Goal: Transaction & Acquisition: Purchase product/service

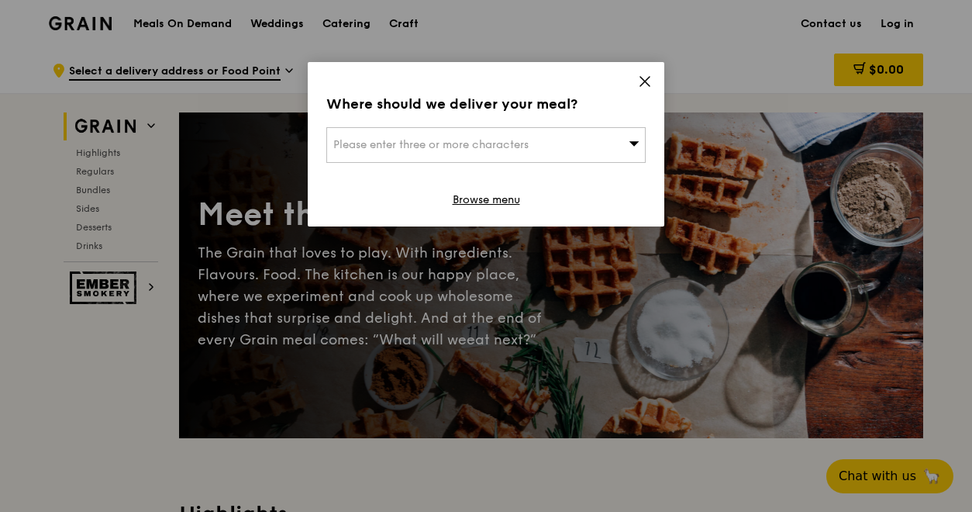
click at [473, 135] on div "Please enter three or more characters" at bounding box center [485, 145] width 319 height 36
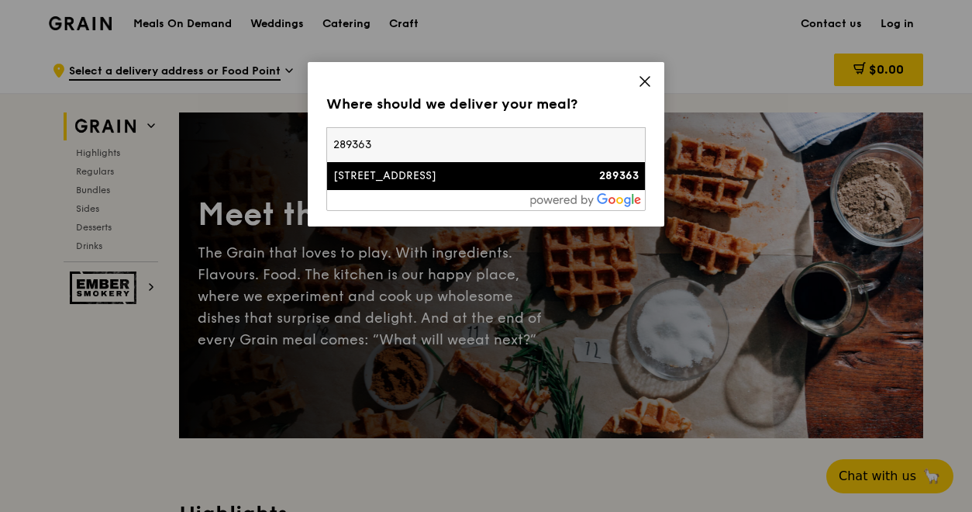
type input "289363"
click at [450, 180] on div "[STREET_ADDRESS]" at bounding box center [447, 176] width 229 height 16
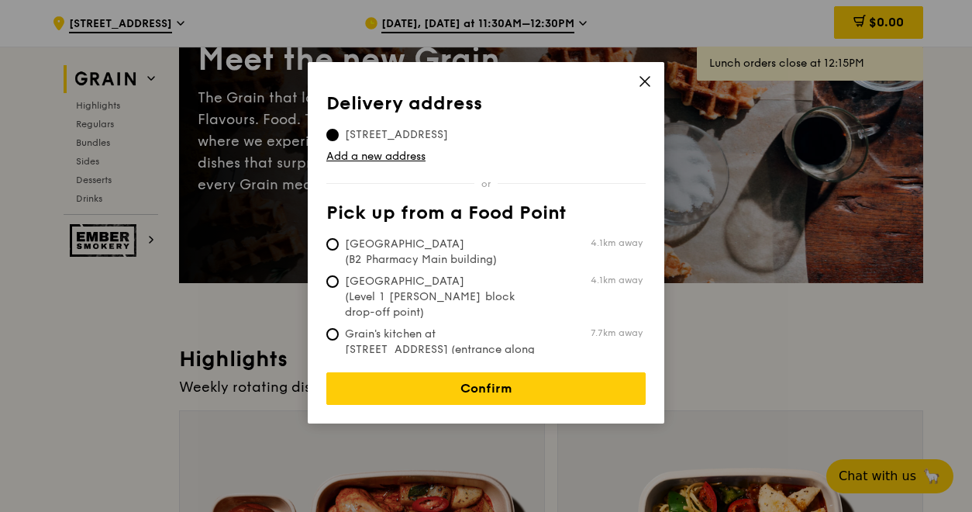
scroll to position [155, 0]
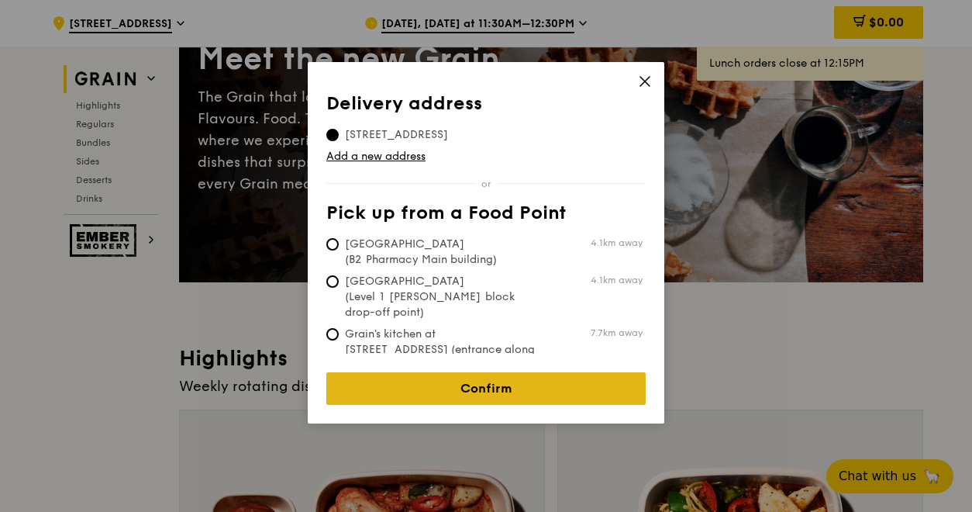
click at [513, 376] on link "Confirm" at bounding box center [485, 388] width 319 height 33
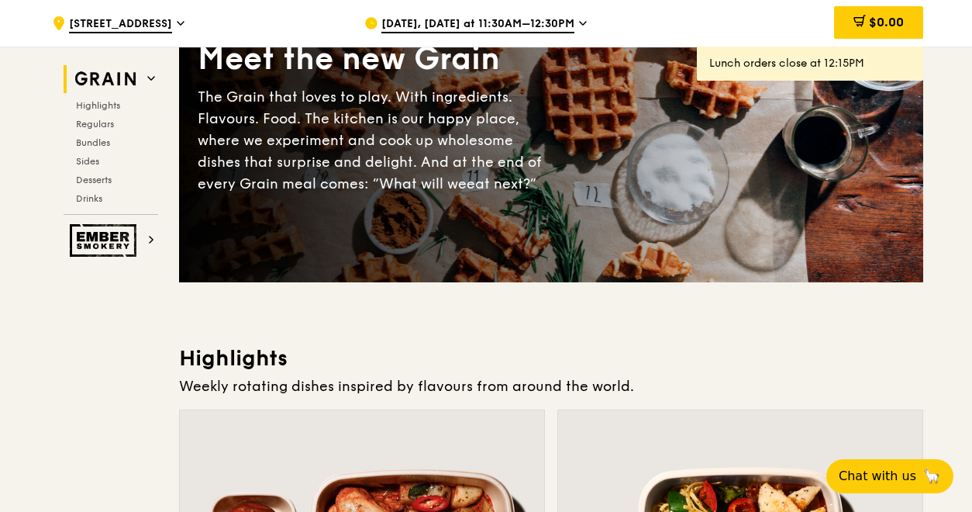
click at [579, 21] on icon at bounding box center [583, 23] width 8 height 14
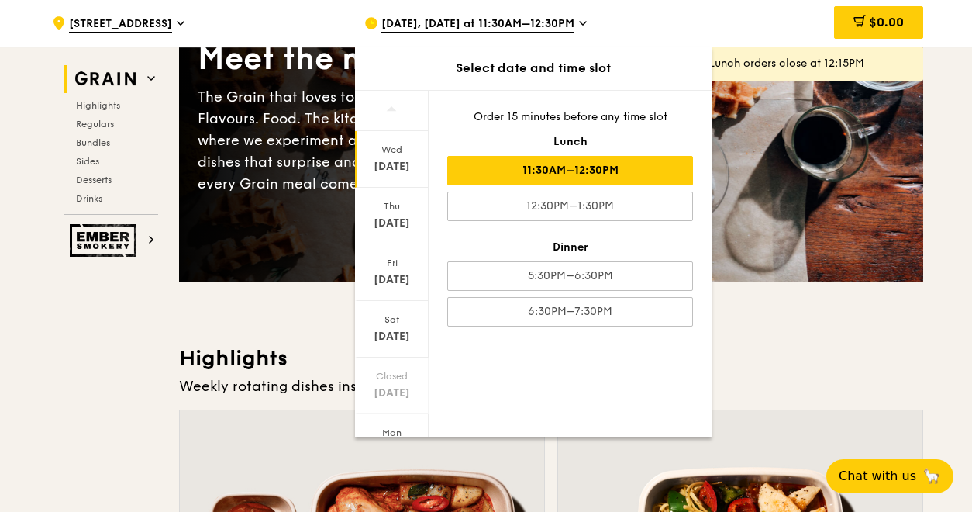
click at [571, 246] on div "Dinner" at bounding box center [570, 248] width 246 height 16
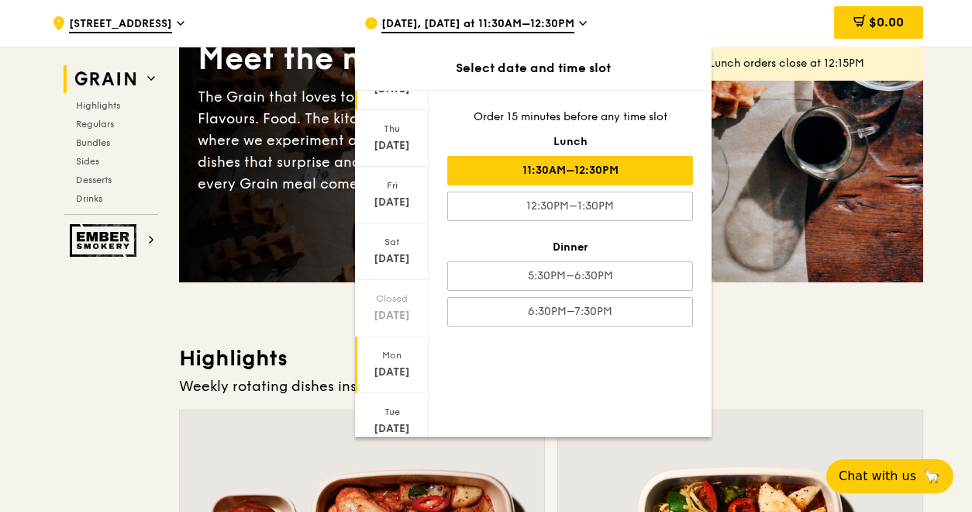
scroll to position [128, 0]
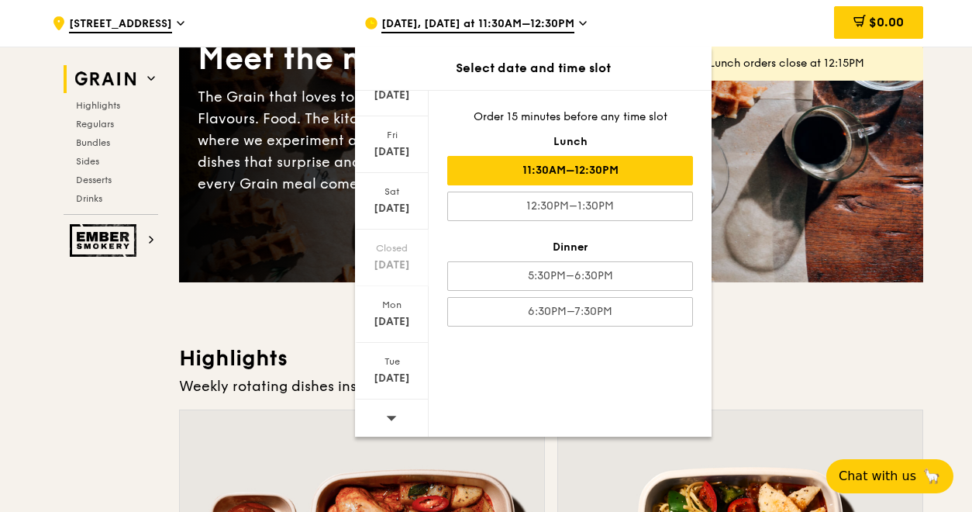
click at [398, 412] on div at bounding box center [392, 419] width 74 height 40
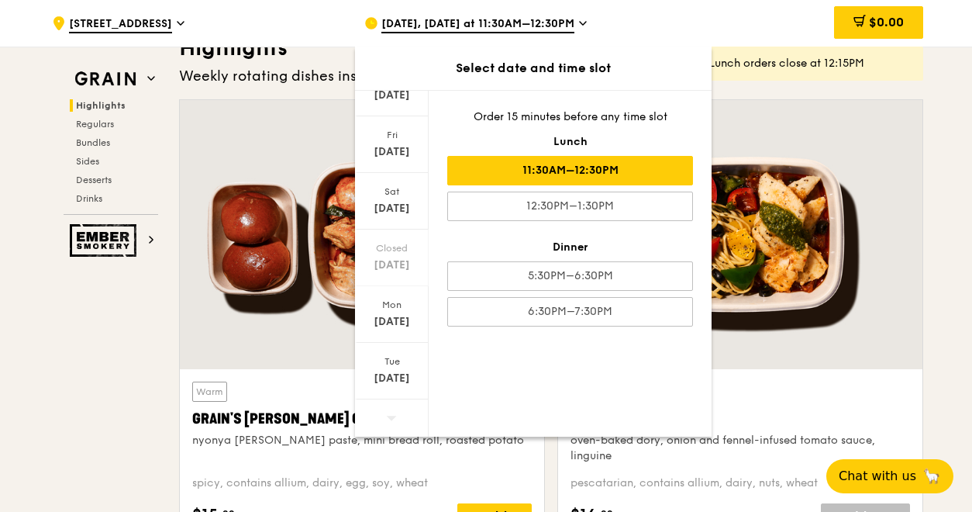
click at [376, 22] on icon at bounding box center [371, 23] width 11 height 11
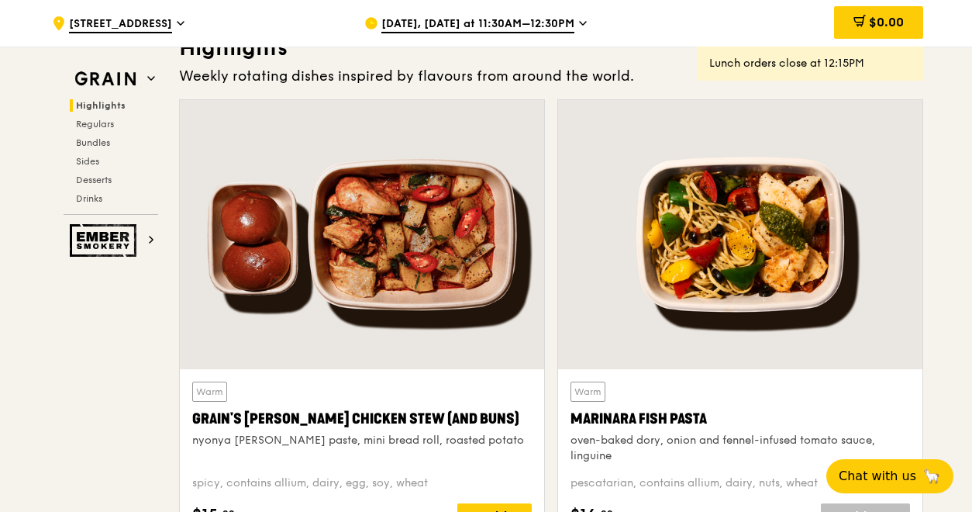
click at [195, 19] on div ".cls-1 { fill: none; stroke: #fff; stroke-linecap: round; stroke-linejoin: roun…" at bounding box center [196, 23] width 288 height 47
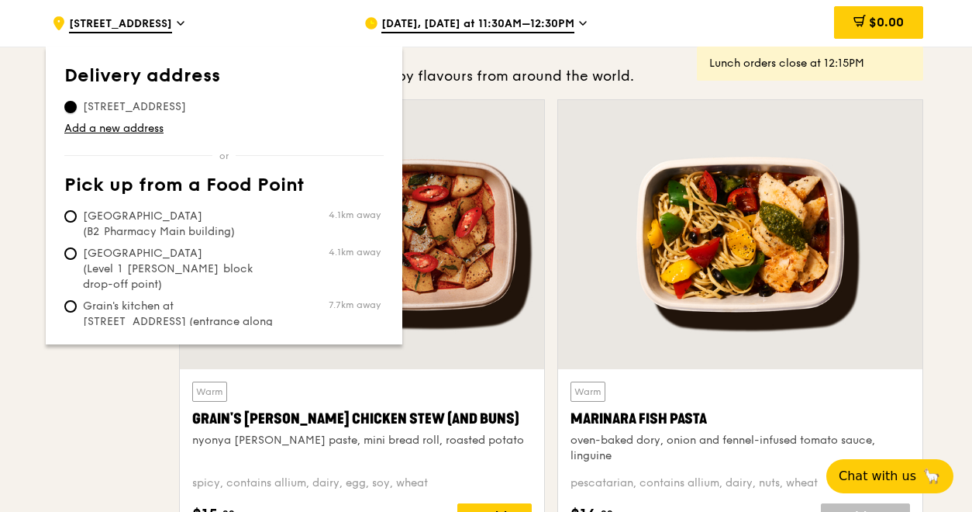
click at [74, 103] on input "[STREET_ADDRESS]" at bounding box center [70, 107] width 12 height 12
